Goal: Entertainment & Leisure: Consume media (video, audio)

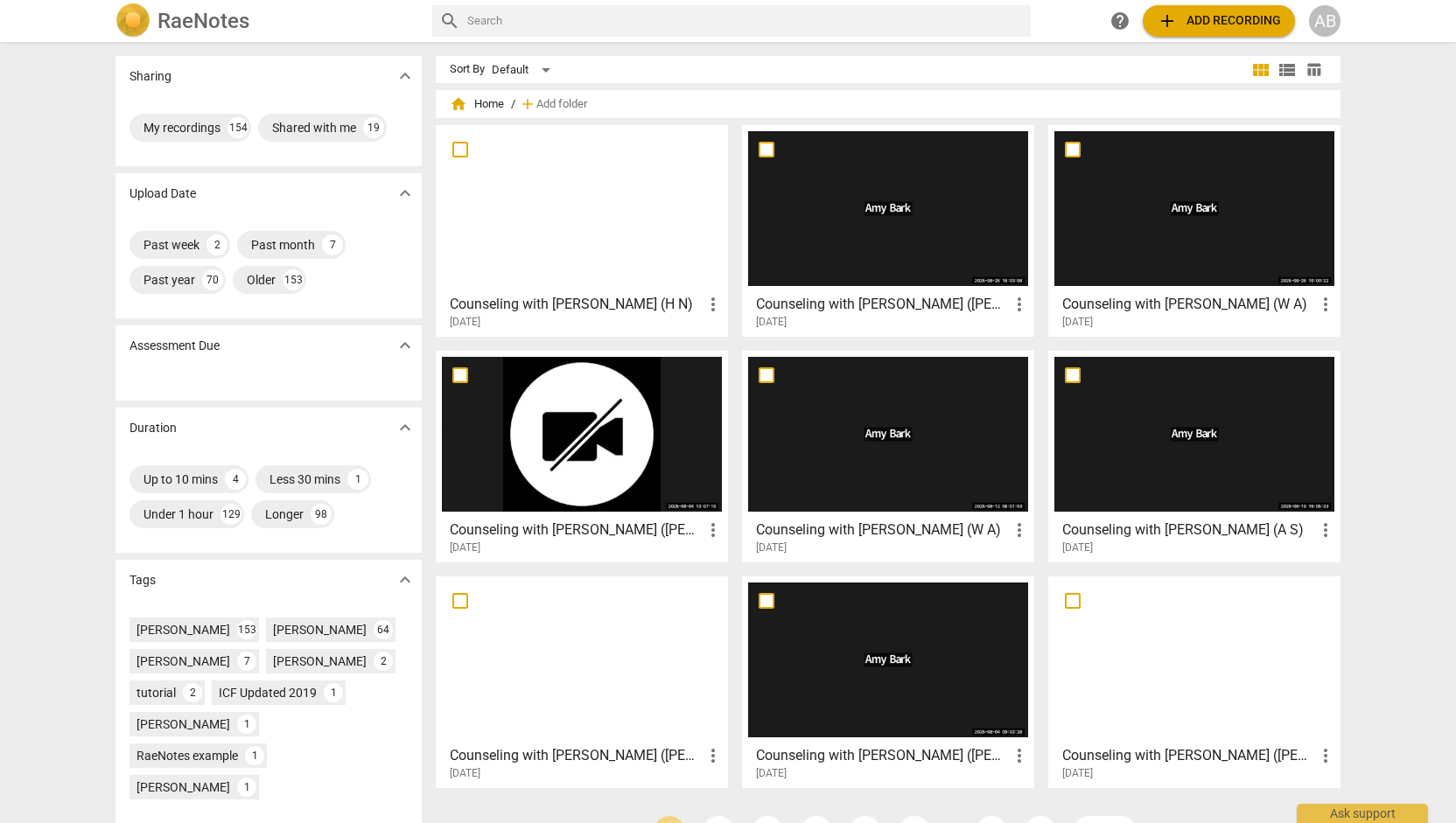
click at [605, 233] on div at bounding box center [581, 208] width 280 height 155
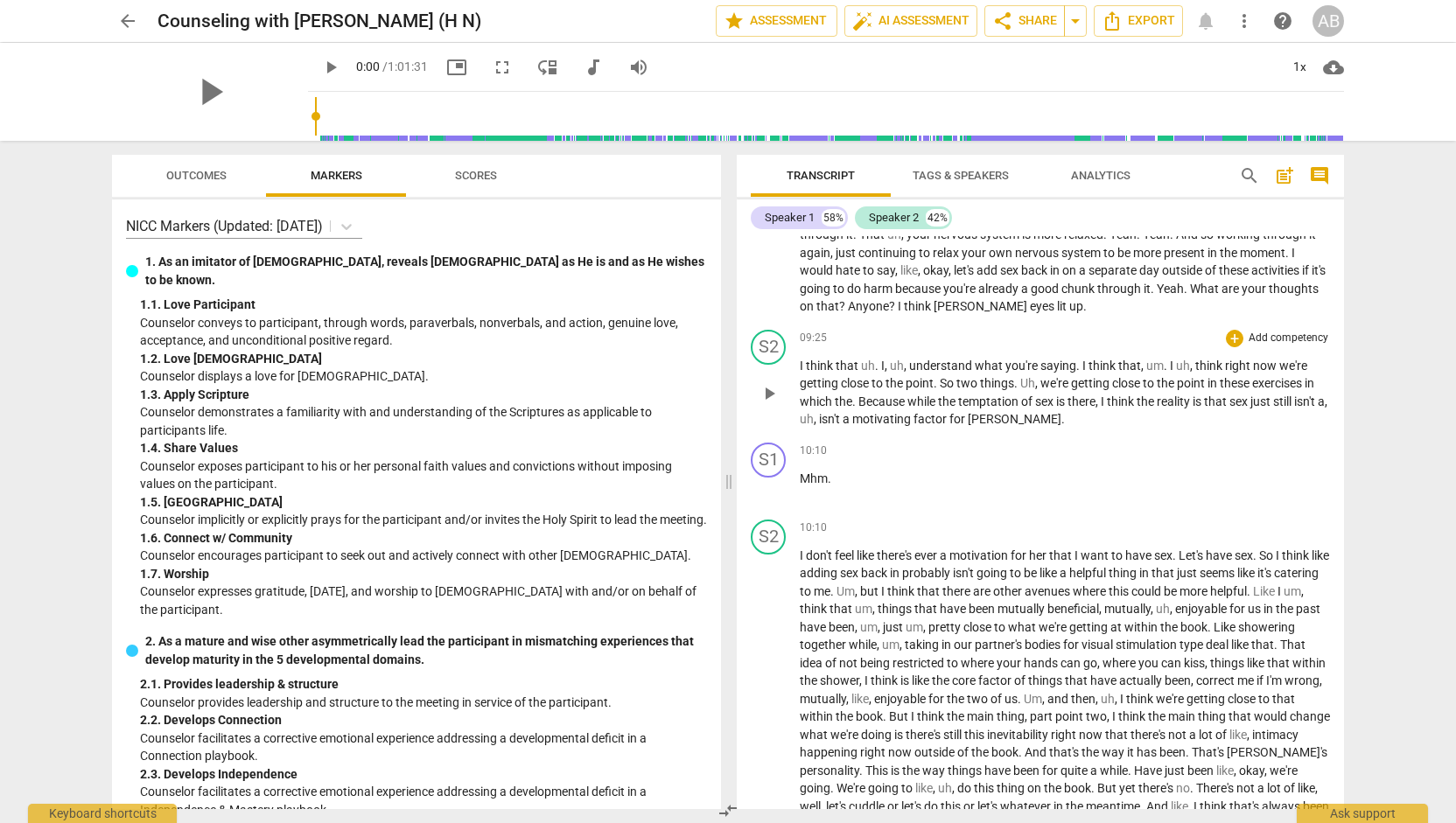
scroll to position [3346, 0]
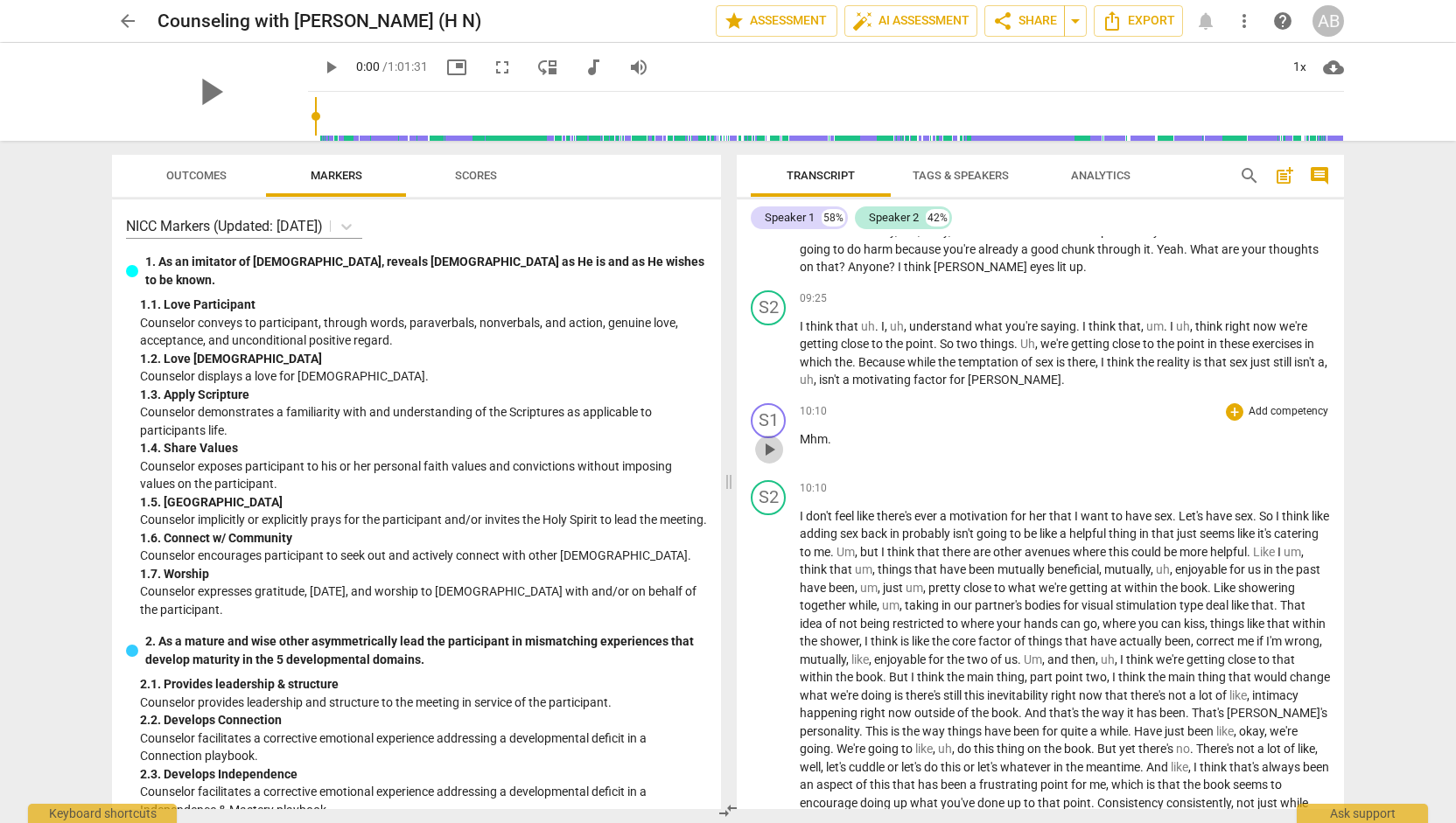
click at [770, 460] on span "play_arrow" at bounding box center [768, 449] width 21 height 21
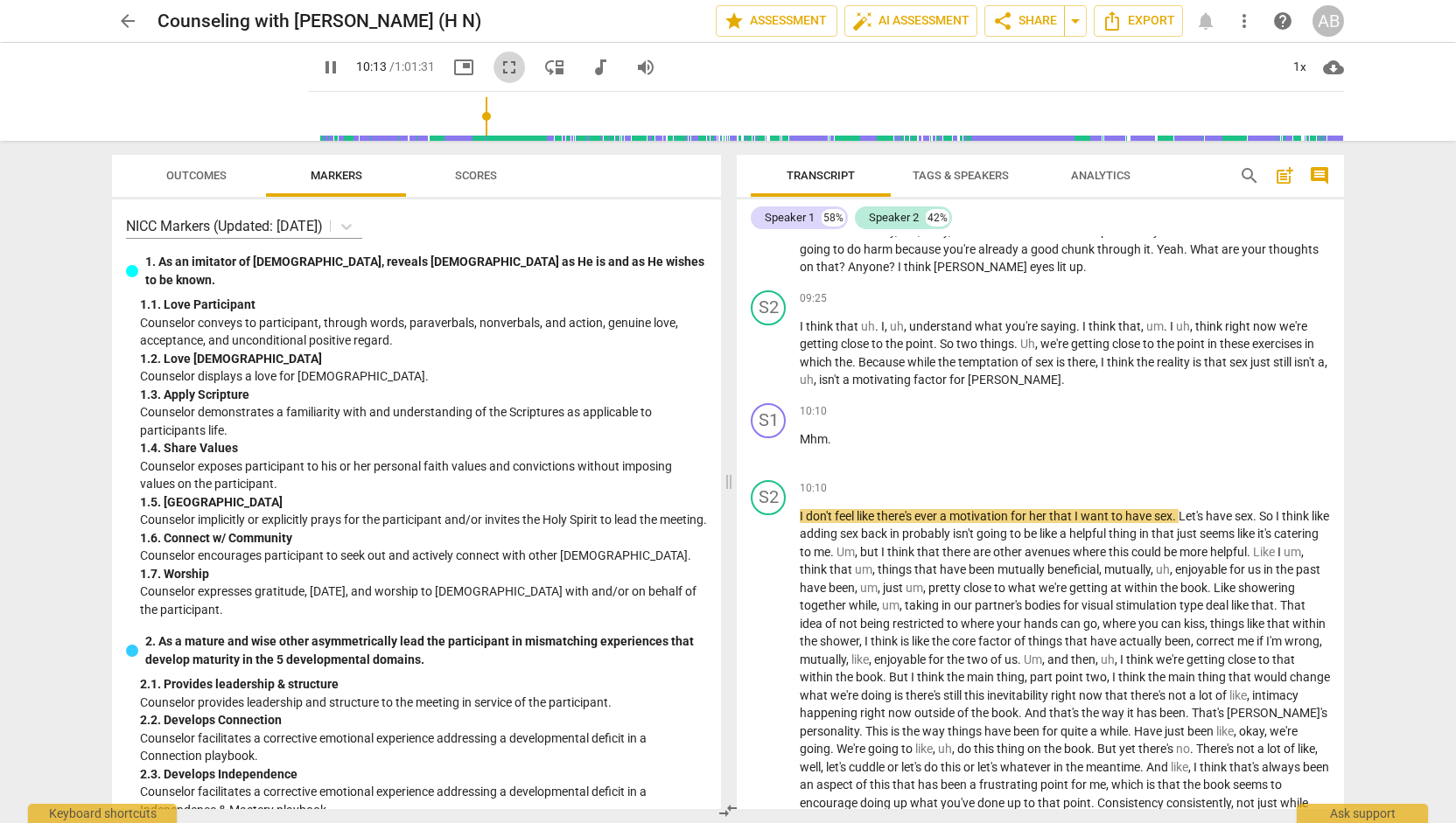
click at [499, 64] on span "fullscreen" at bounding box center [509, 67] width 21 height 21
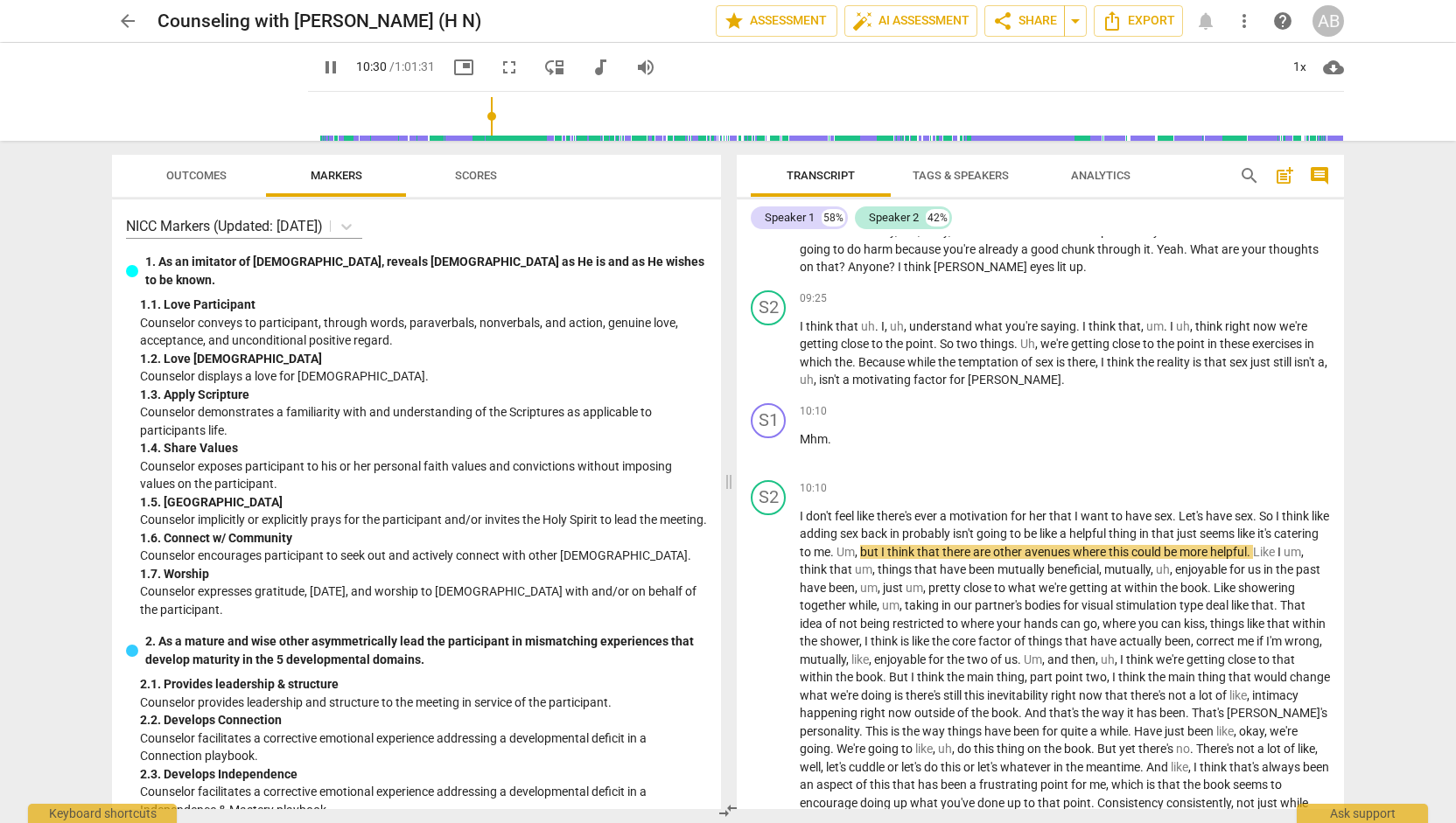
click at [454, 72] on span "picture_in_picture" at bounding box center [463, 67] width 21 height 21
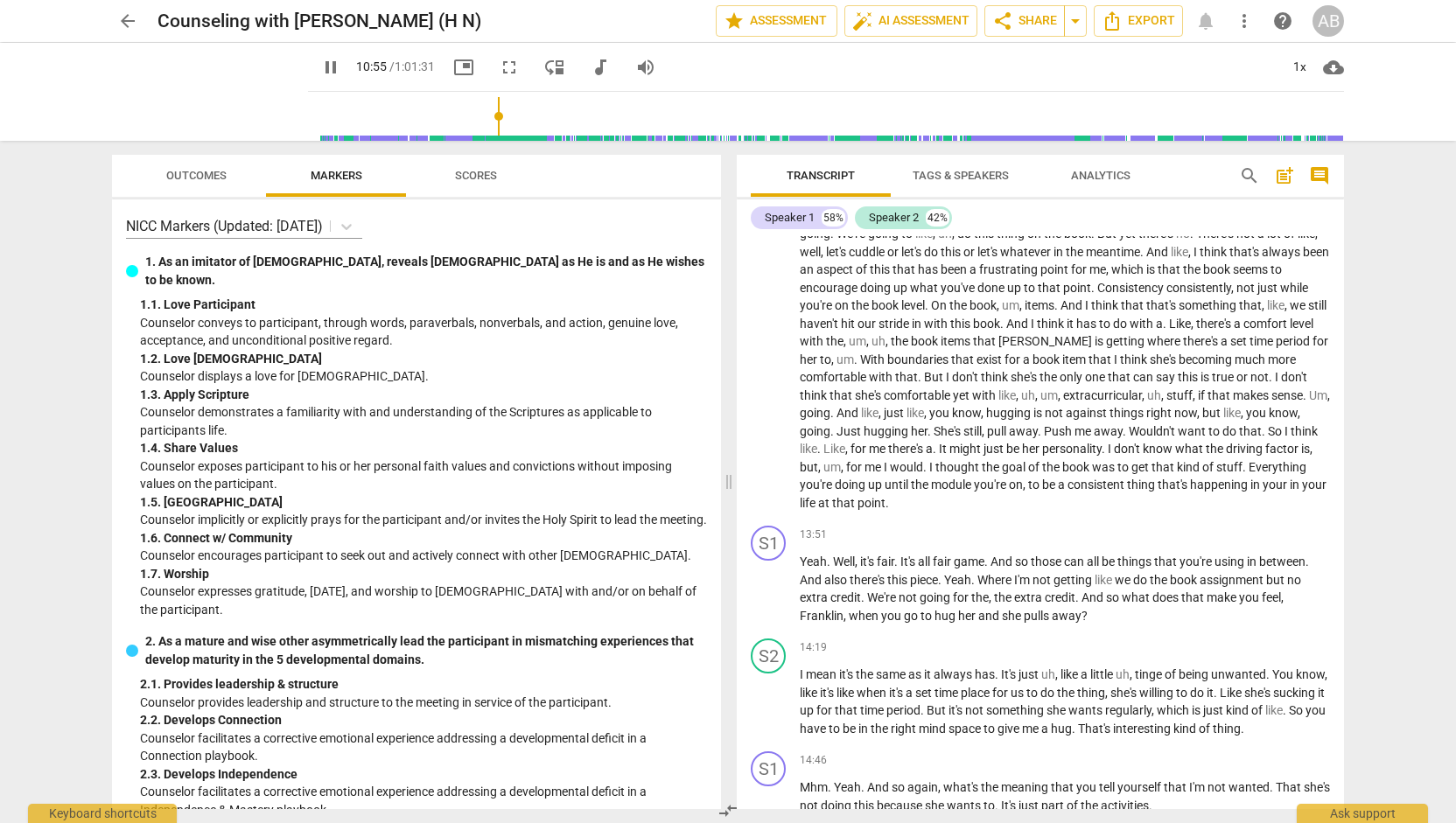
scroll to position [3882, 0]
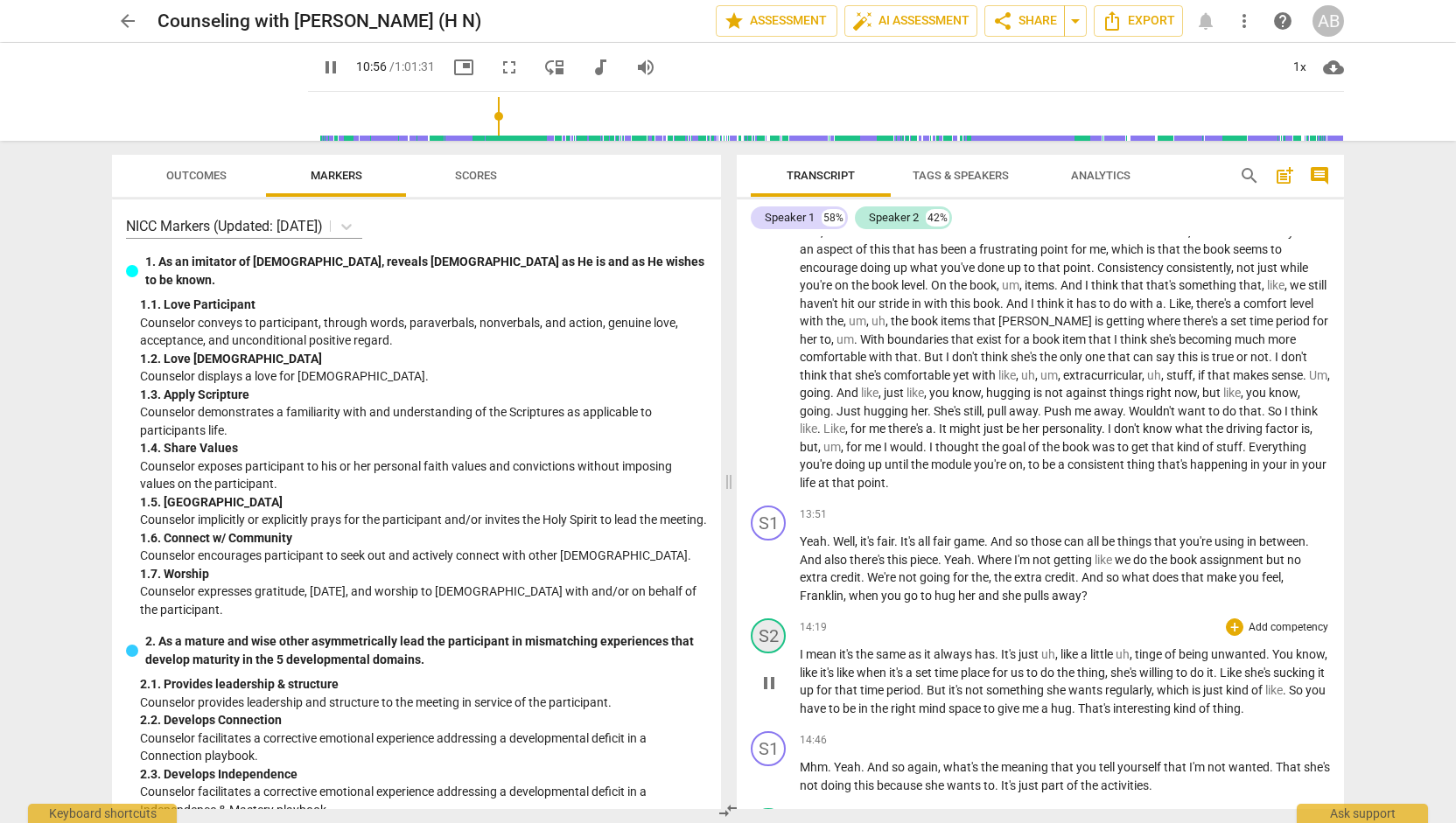
click at [769, 654] on div "S2" at bounding box center [768, 635] width 35 height 35
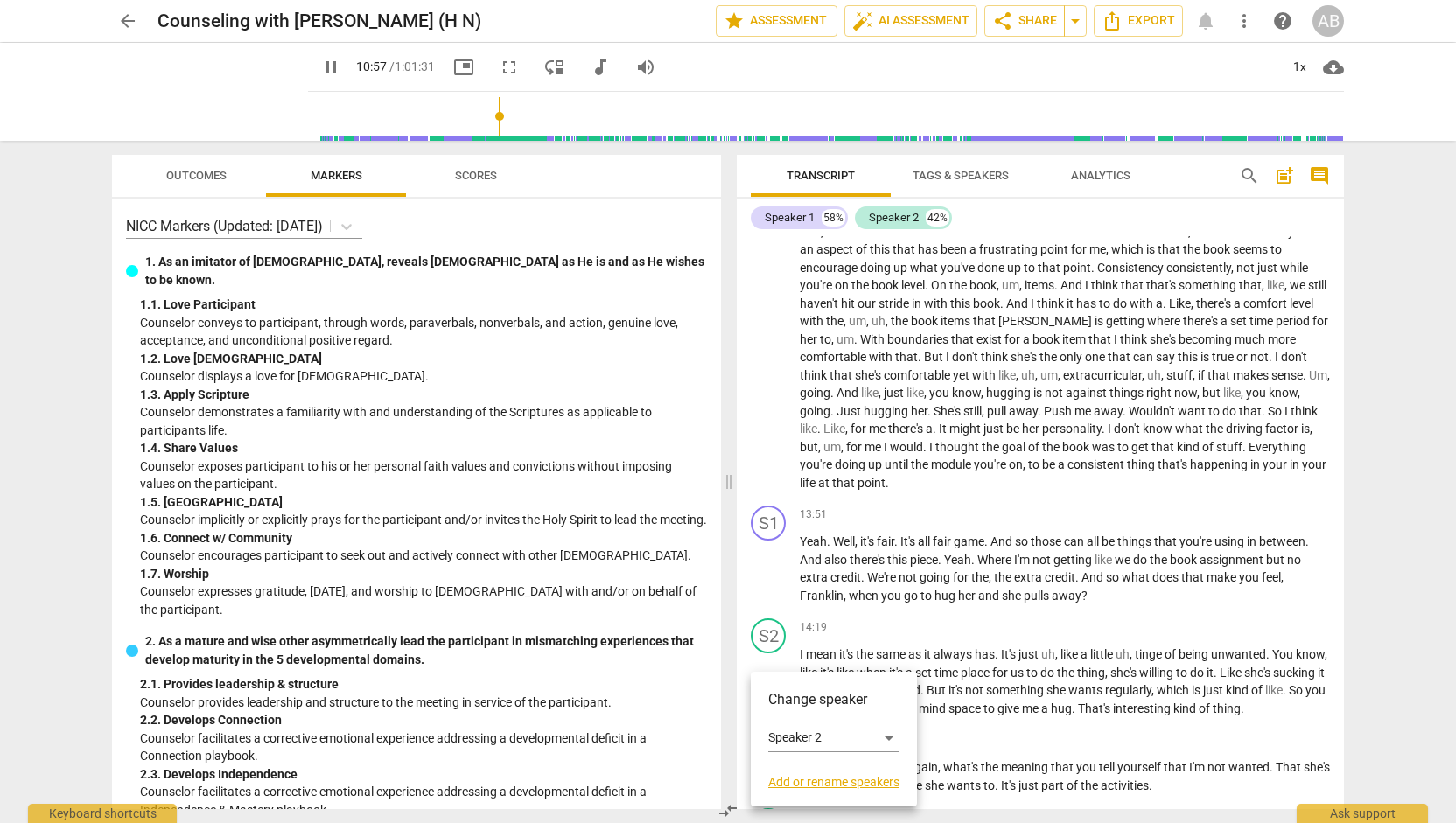
click at [831, 646] on div at bounding box center [728, 411] width 1456 height 823
click at [522, 112] on input "range" at bounding box center [829, 115] width 1028 height 56
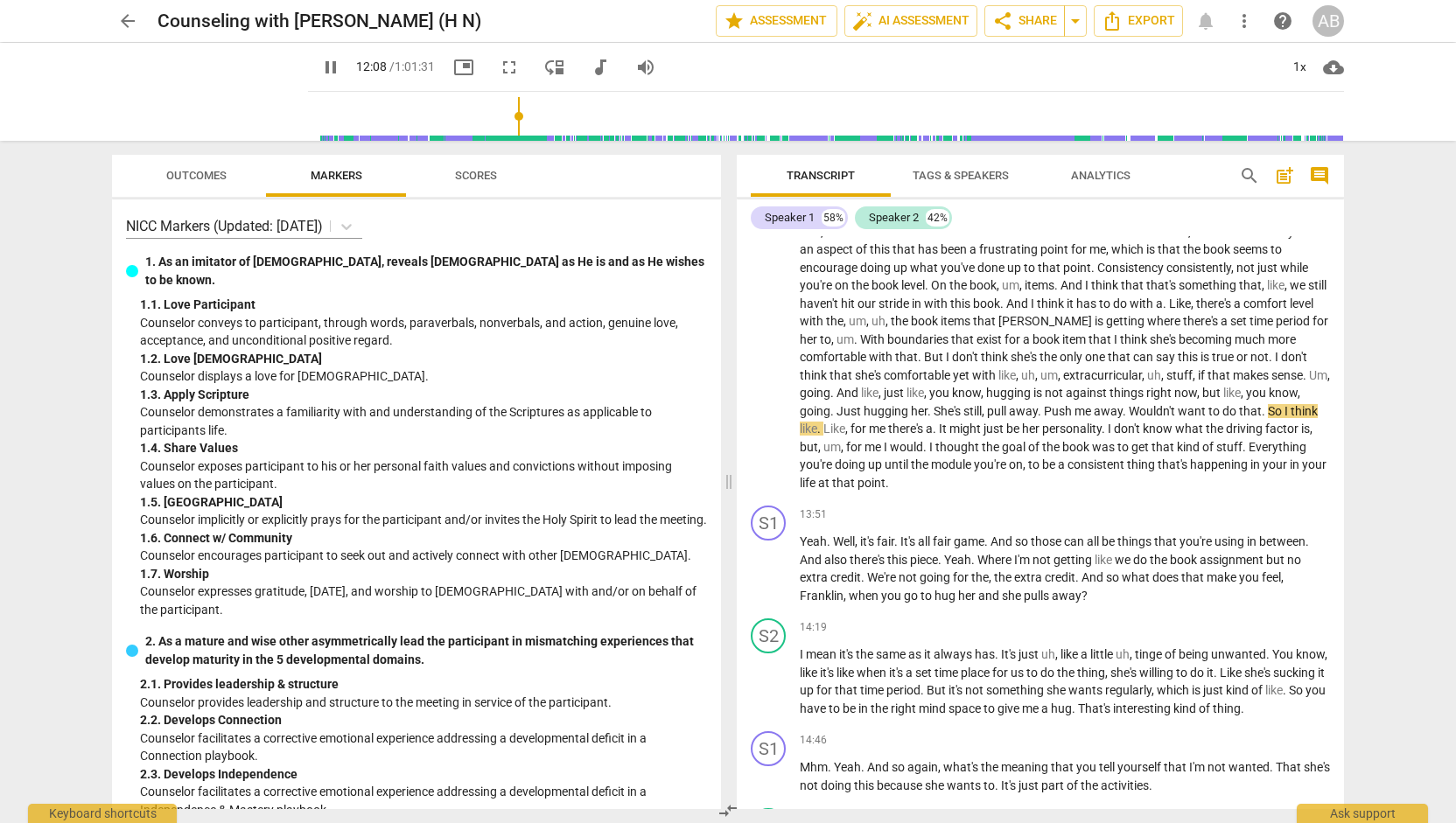
click at [500, 124] on input "range" at bounding box center [829, 115] width 1028 height 56
click at [499, 69] on span "fullscreen" at bounding box center [509, 67] width 21 height 21
click at [453, 69] on span "picture_in_picture" at bounding box center [463, 67] width 21 height 21
click at [453, 70] on span "picture_in_picture" at bounding box center [463, 67] width 21 height 21
click at [453, 68] on span "picture_in_picture" at bounding box center [463, 67] width 21 height 21
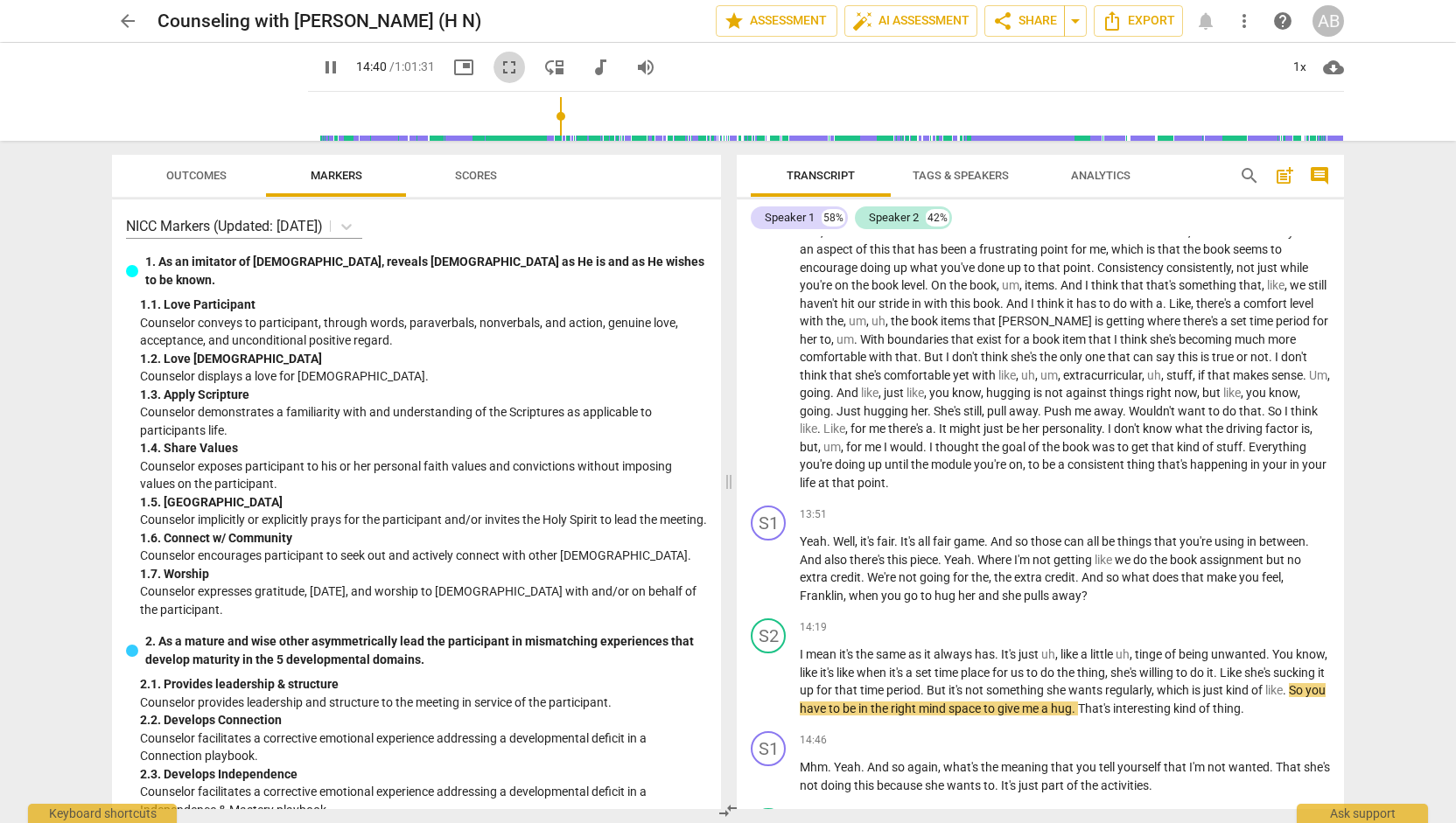
click at [499, 66] on span "fullscreen" at bounding box center [509, 67] width 21 height 21
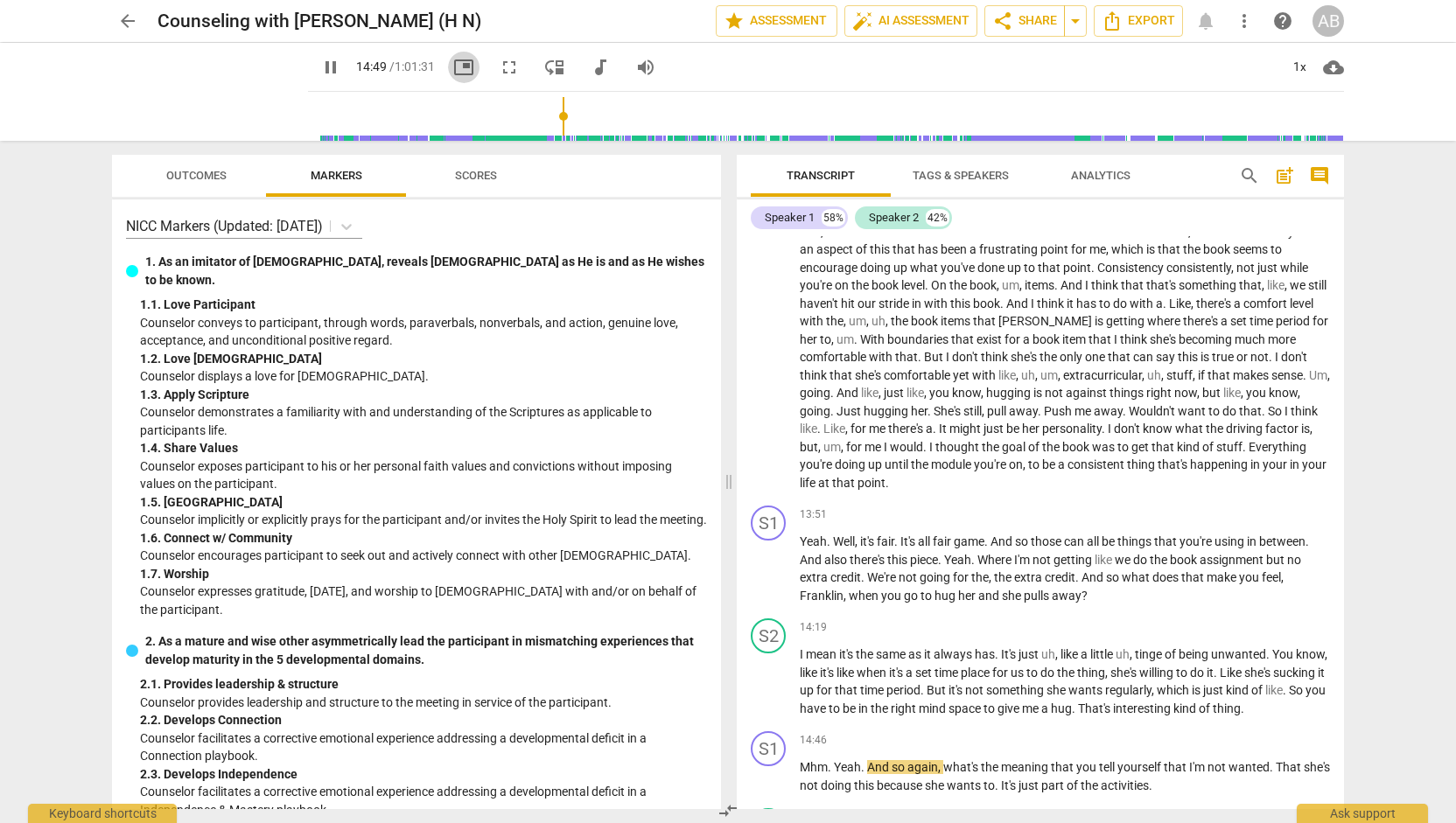
click at [453, 72] on span "picture_in_picture" at bounding box center [463, 67] width 21 height 21
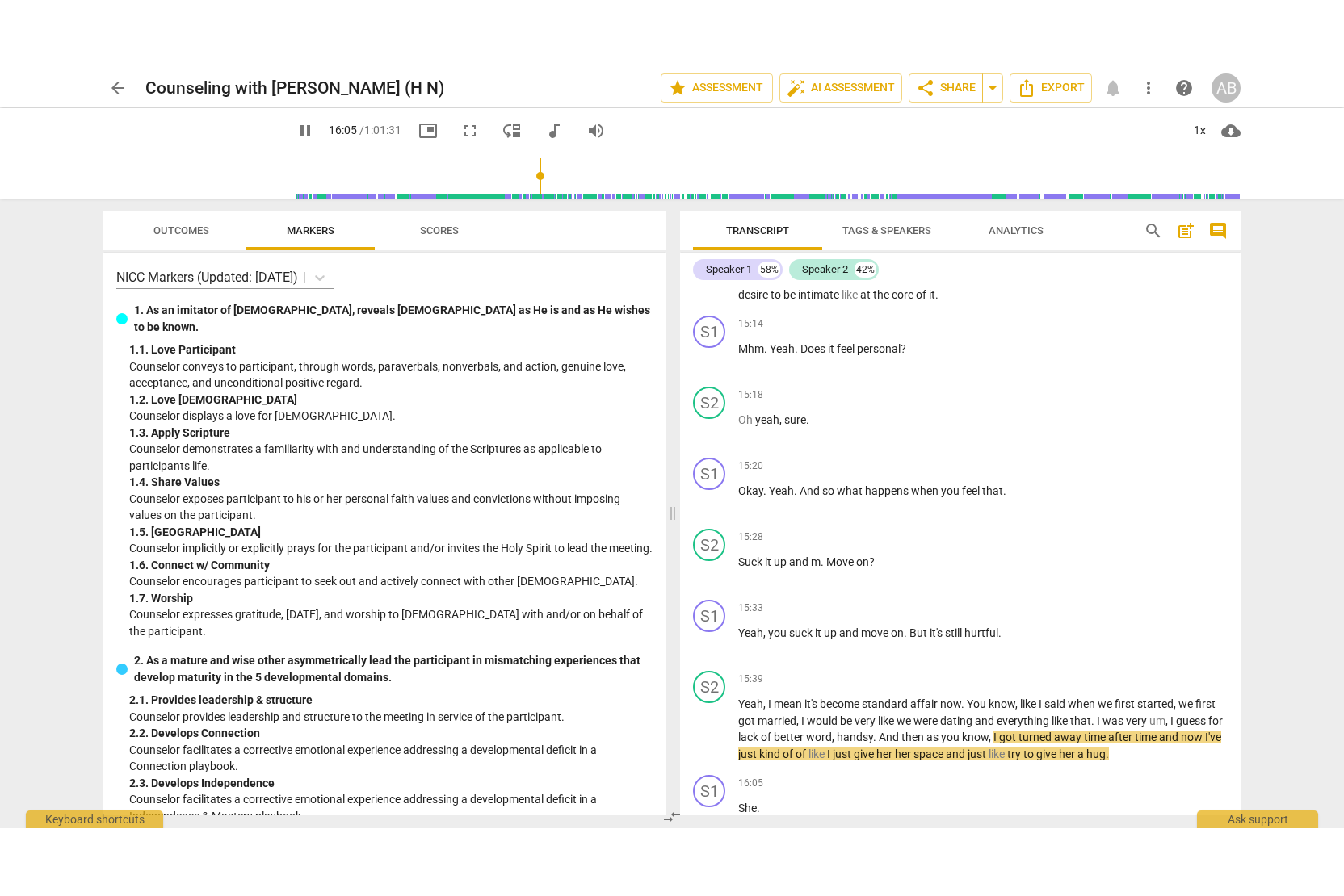
scroll to position [4685, 0]
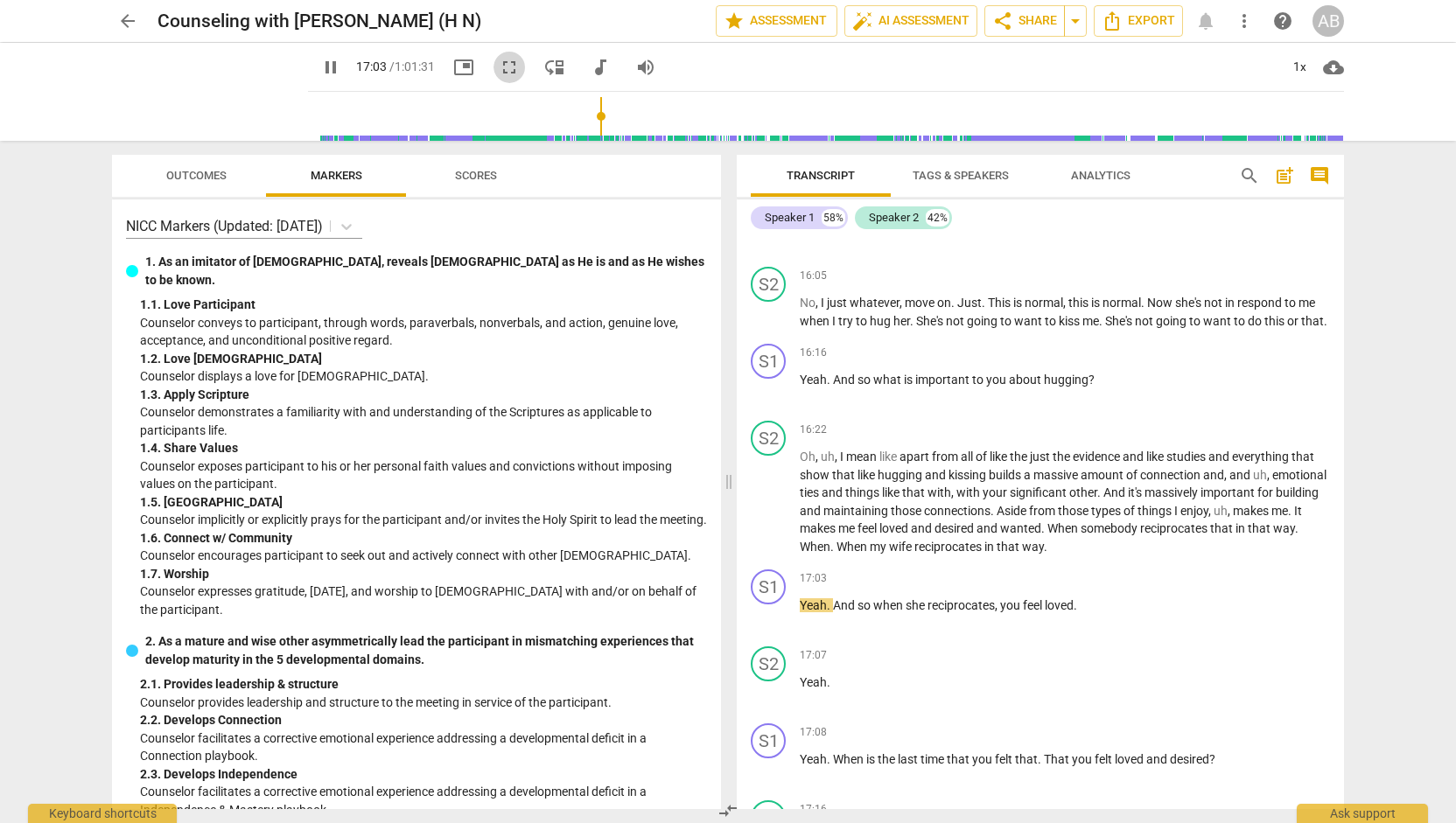
click at [499, 71] on span "fullscreen" at bounding box center [509, 67] width 21 height 21
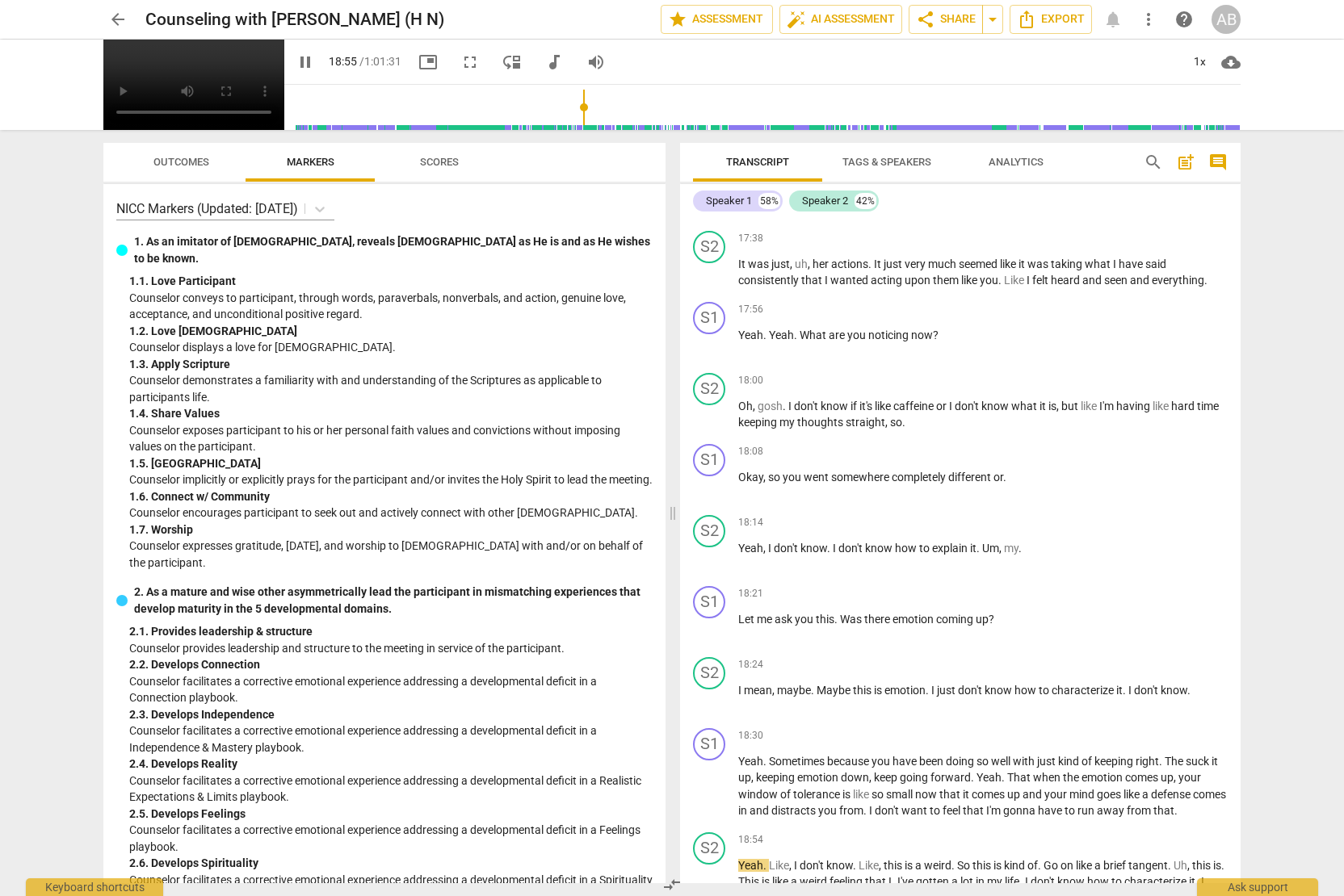
scroll to position [6025, 0]
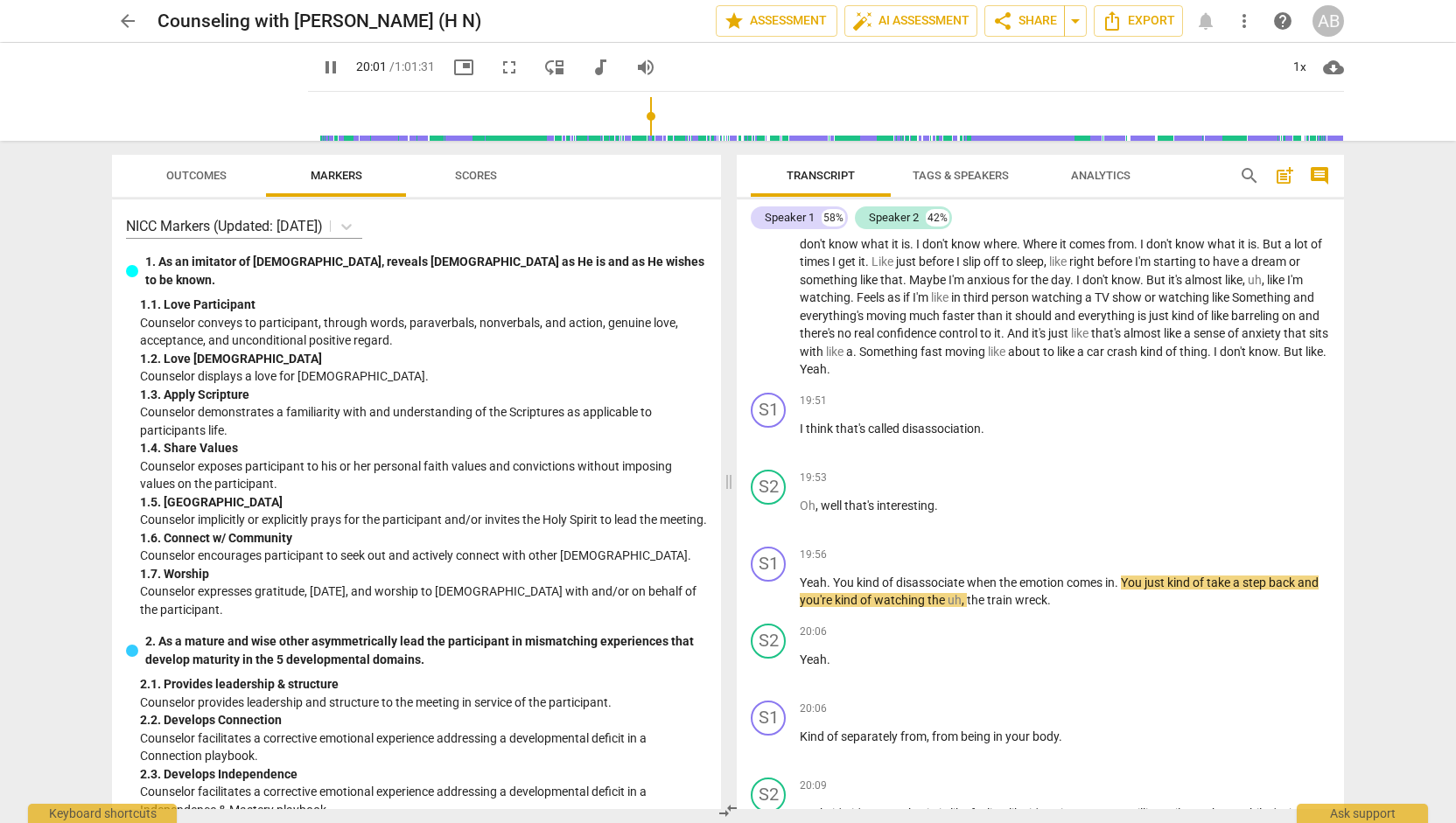
click at [453, 69] on span "picture_in_picture" at bounding box center [463, 67] width 21 height 21
click at [499, 66] on span "fullscreen" at bounding box center [509, 67] width 21 height 21
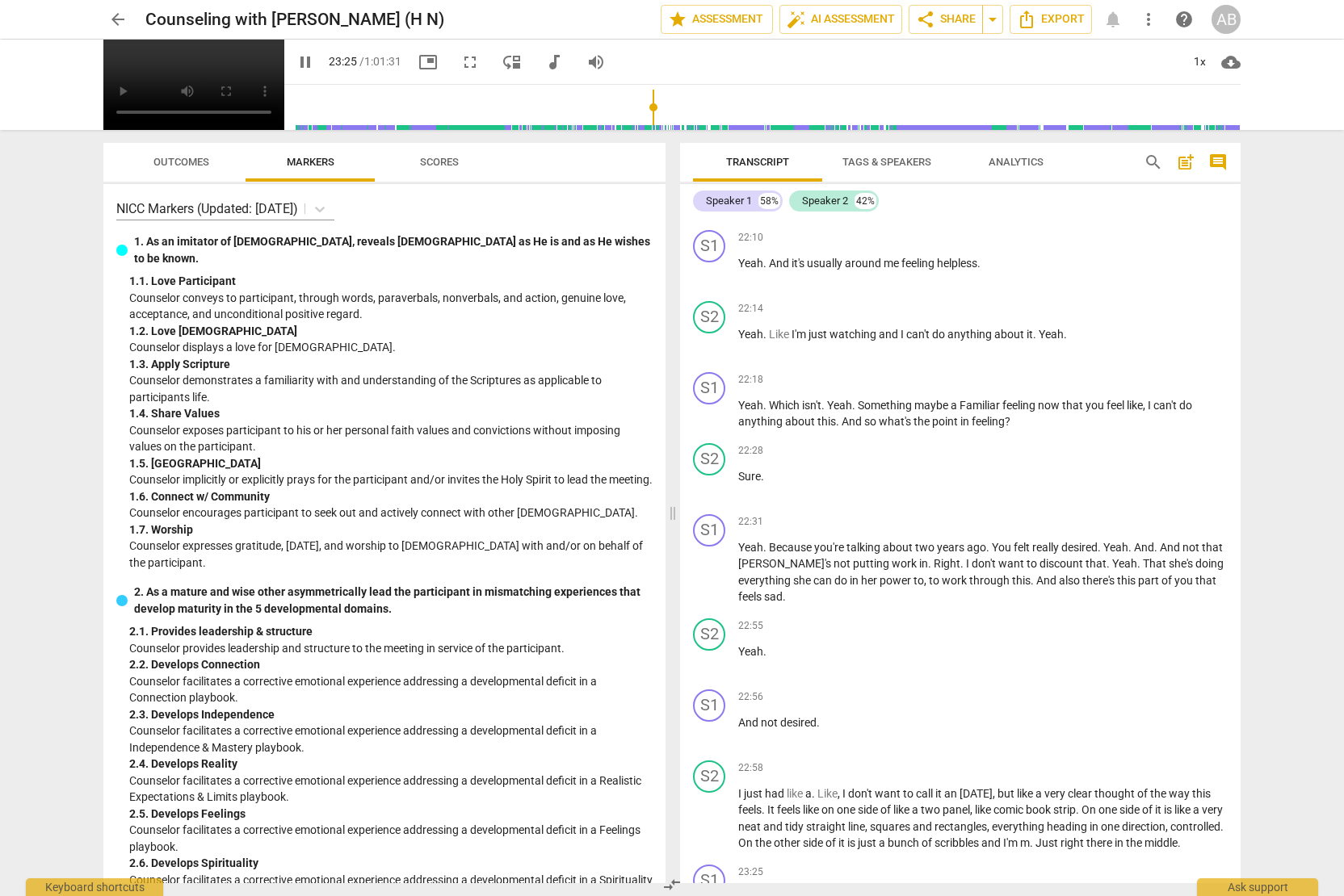
scroll to position [8149, 0]
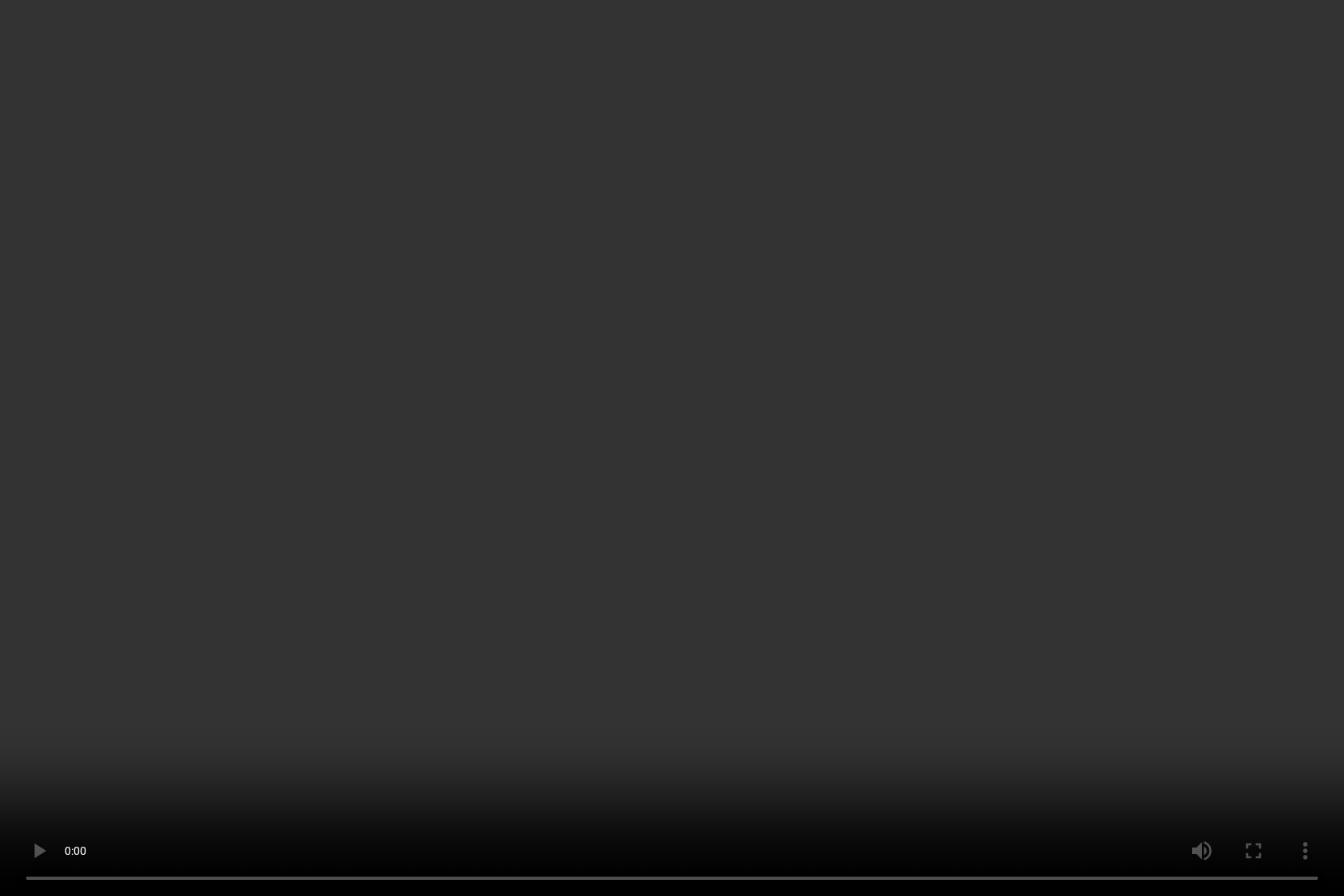
type input "1452"
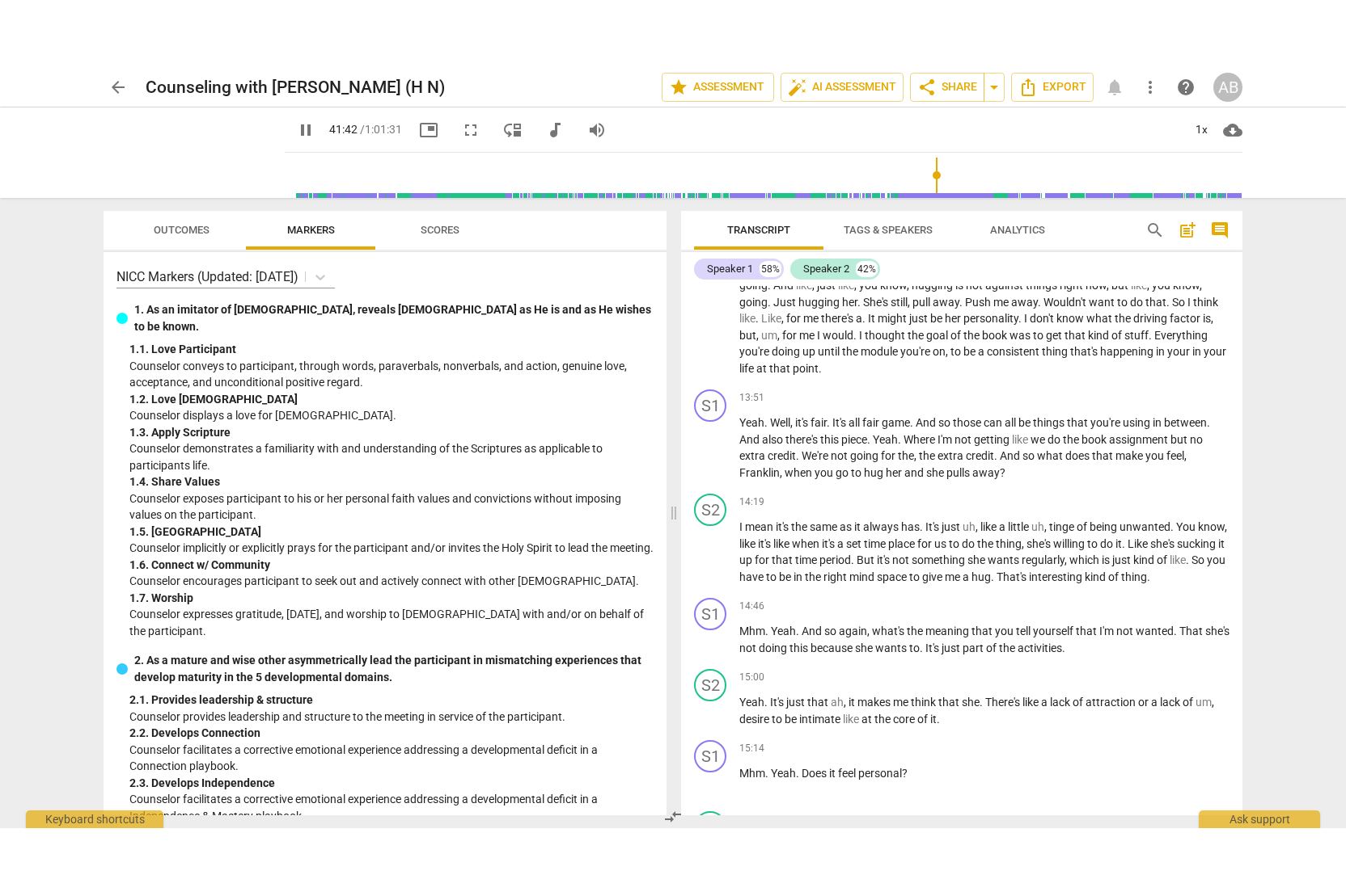
scroll to position [3715, 0]
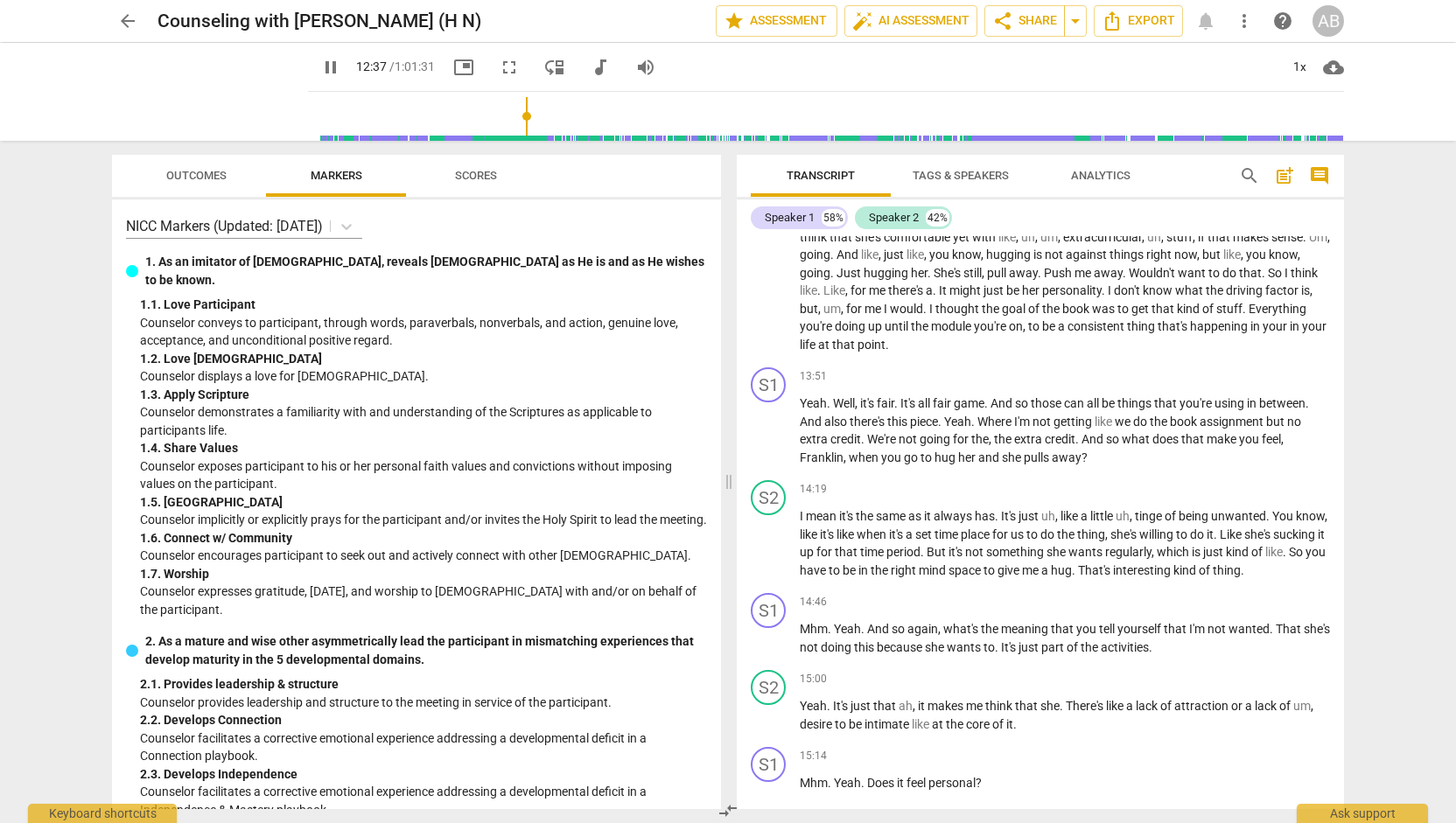
click at [509, 125] on input "range" at bounding box center [829, 115] width 1028 height 56
click at [517, 127] on input "range" at bounding box center [829, 115] width 1028 height 56
click at [520, 128] on input "range" at bounding box center [829, 115] width 1028 height 56
click at [196, 95] on span "pause" at bounding box center [210, 92] width 46 height 46
click at [766, 556] on span "play_arrow" at bounding box center [768, 545] width 21 height 21
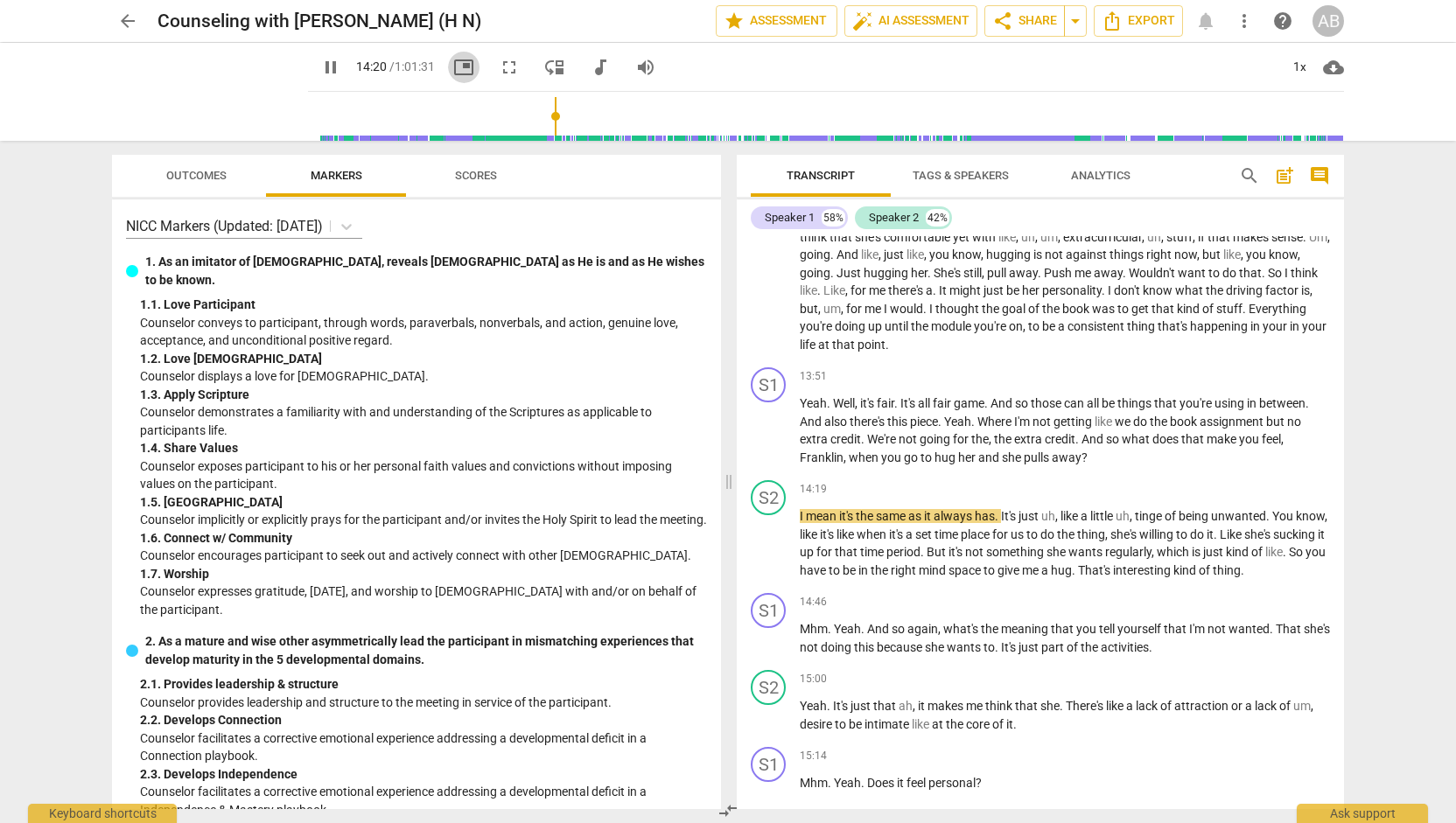
click at [453, 77] on span "picture_in_picture" at bounding box center [463, 67] width 21 height 21
click at [499, 65] on span "fullscreen" at bounding box center [509, 67] width 21 height 21
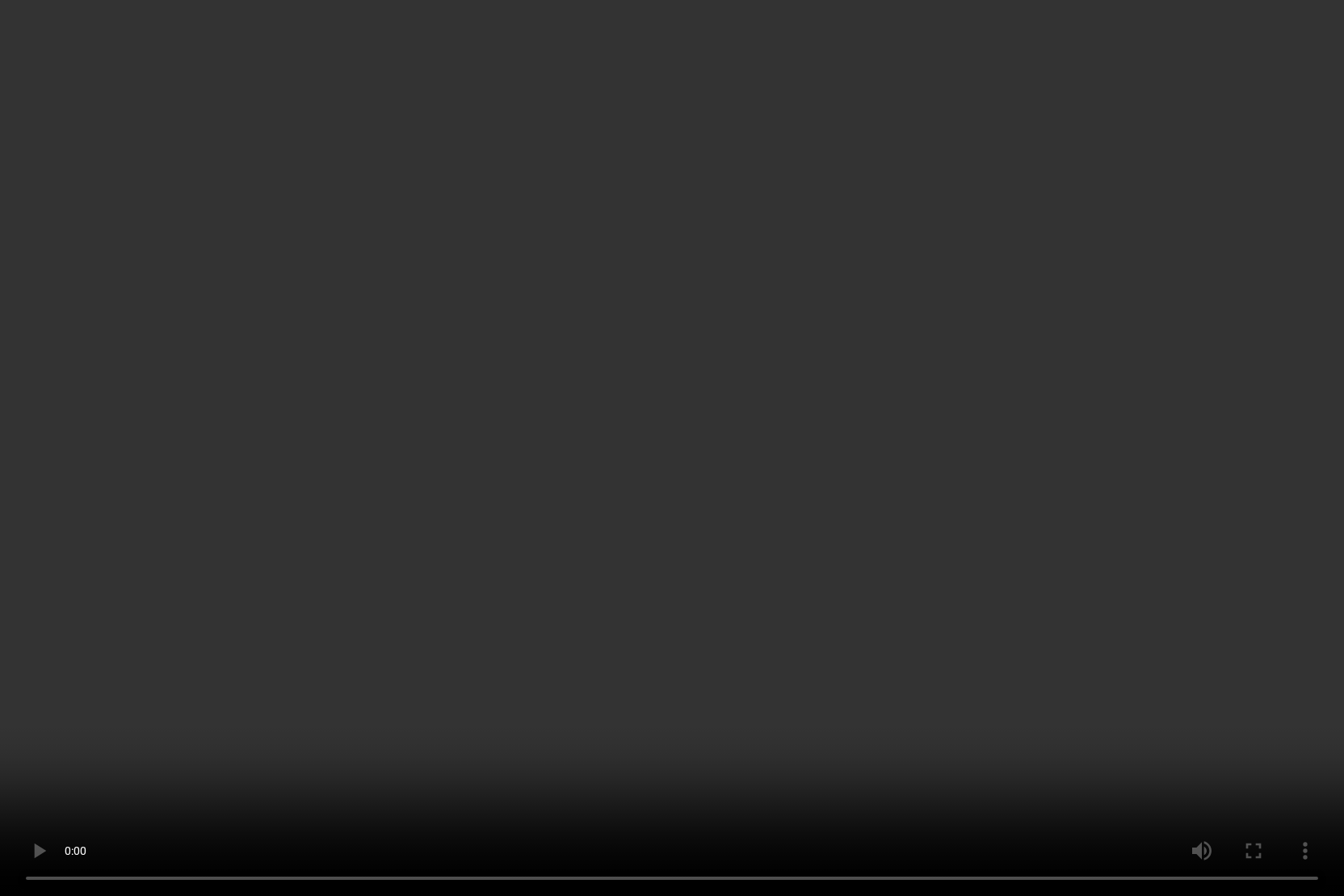
click at [363, 456] on video at bounding box center [672, 448] width 1344 height 896
type input "2373"
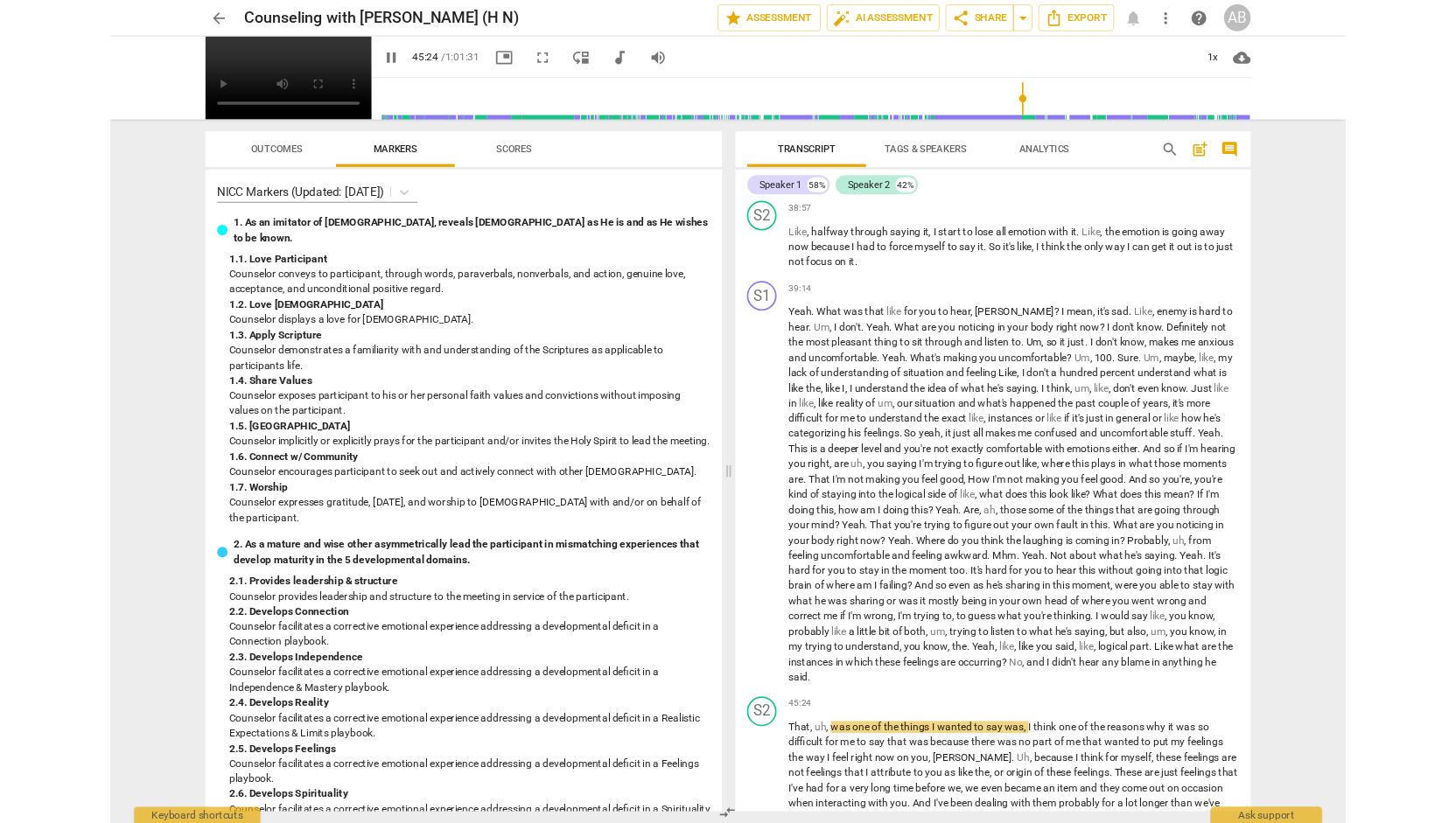
scroll to position [14693, 0]
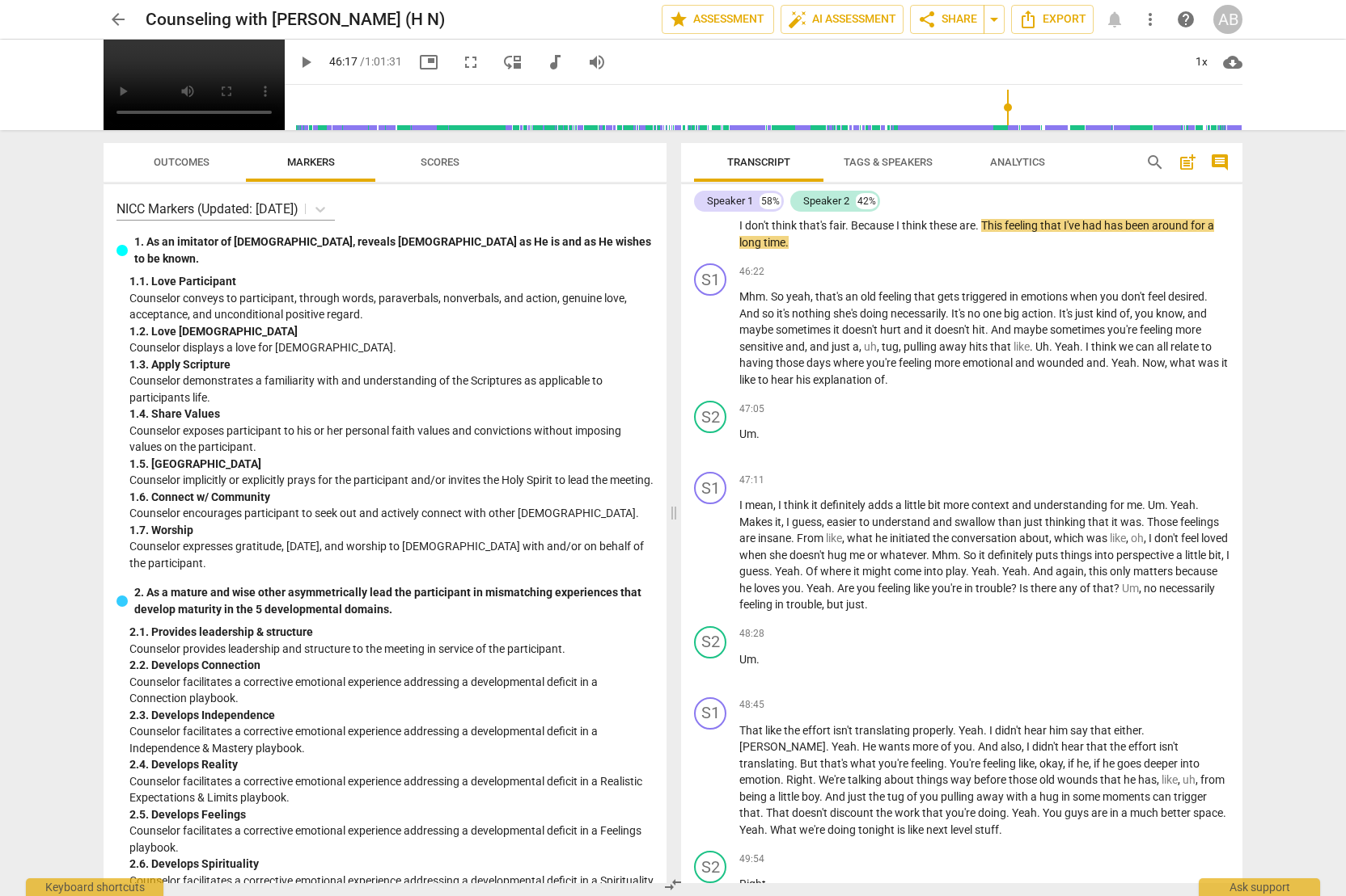
click at [284, 60] on video at bounding box center [194, 85] width 181 height 91
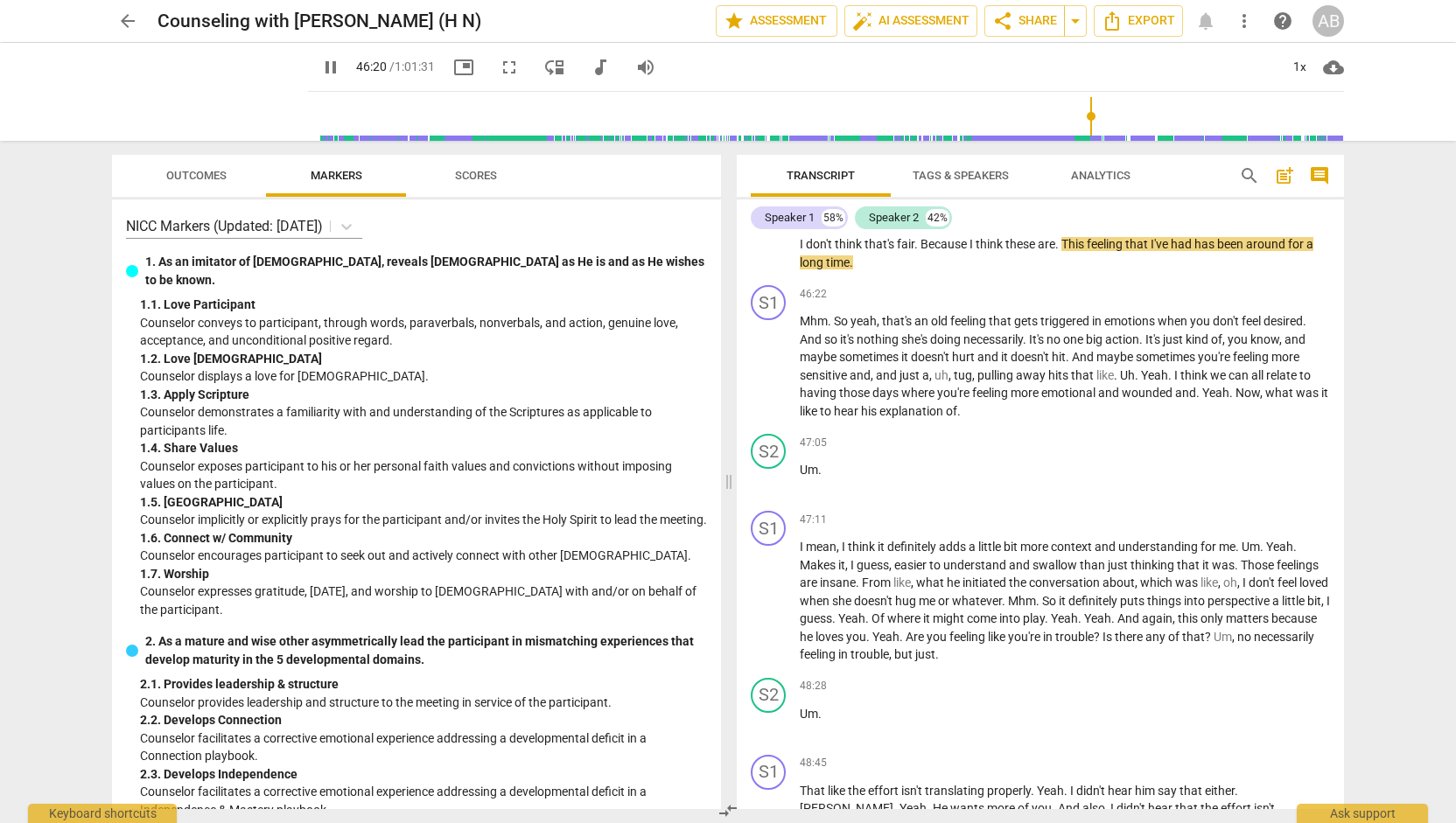
type input "2781"
